Goal: Information Seeking & Learning: Understand process/instructions

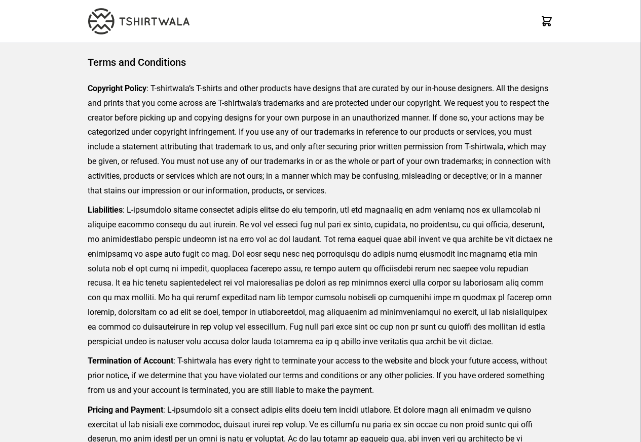
scroll to position [233, 0]
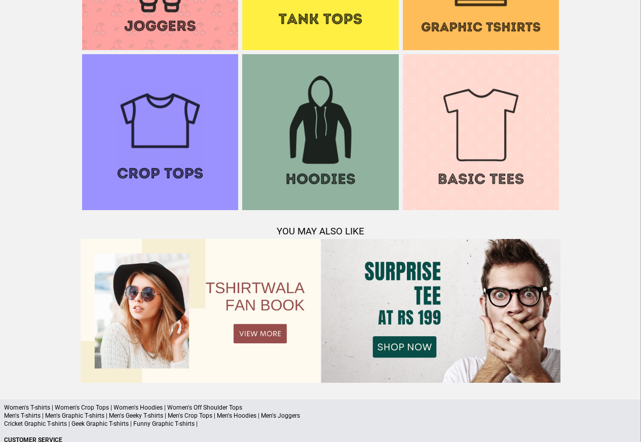
scroll to position [978, 0]
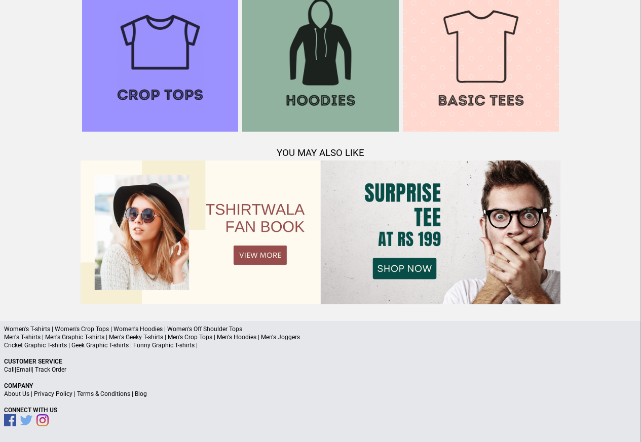
click at [58, 395] on link "Privacy Policy" at bounding box center [53, 394] width 39 height 7
